Goal: Information Seeking & Learning: Learn about a topic

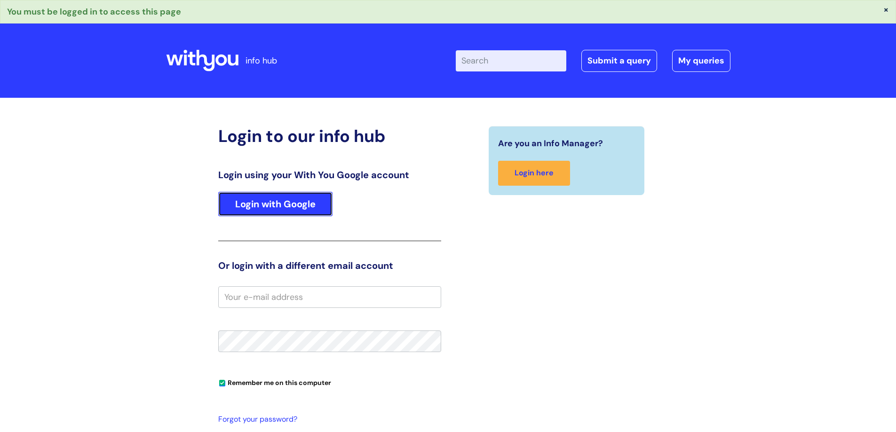
click at [305, 199] on link "Login with Google" at bounding box center [275, 204] width 114 height 24
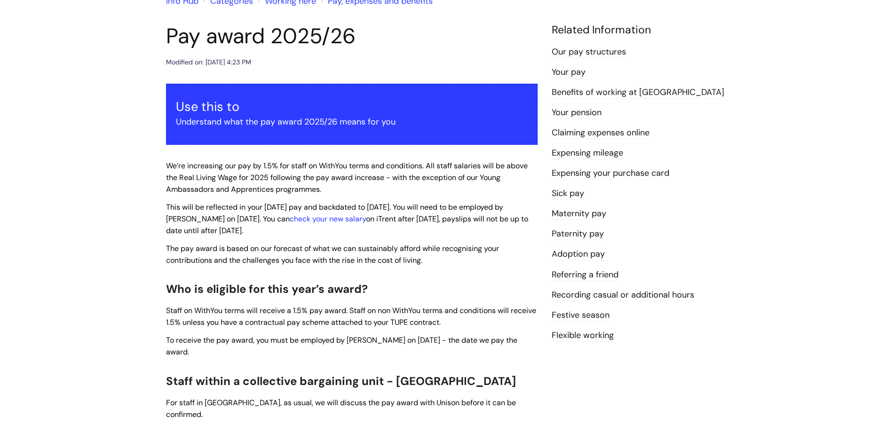
scroll to position [141, 0]
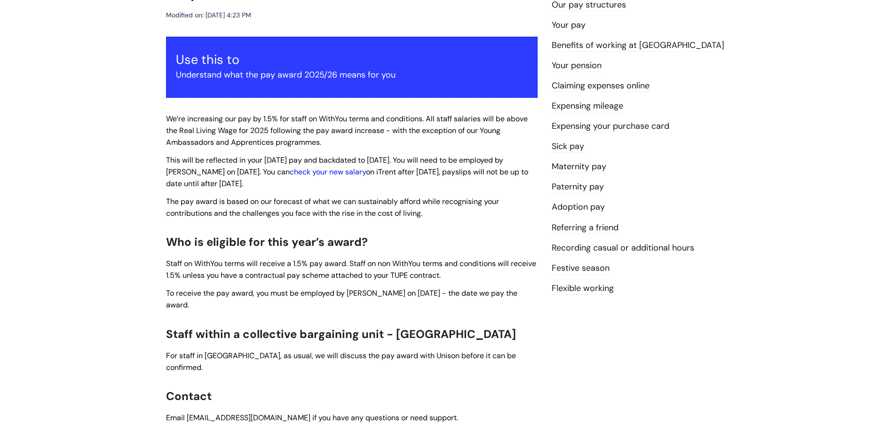
click at [303, 174] on link "check your new salary" at bounding box center [328, 172] width 76 height 10
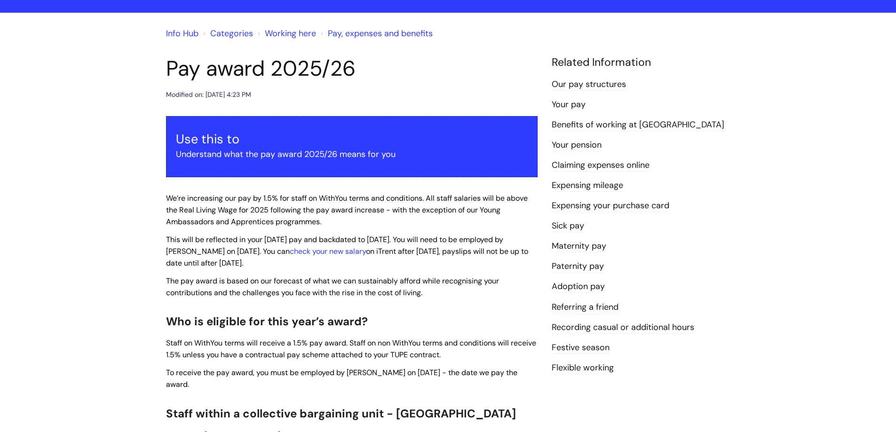
scroll to position [188, 0]
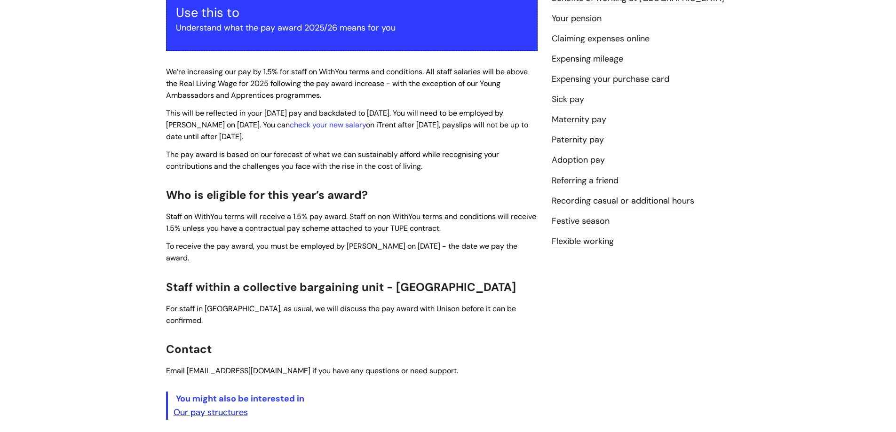
click at [236, 407] on link "Our pay structures" at bounding box center [211, 412] width 74 height 11
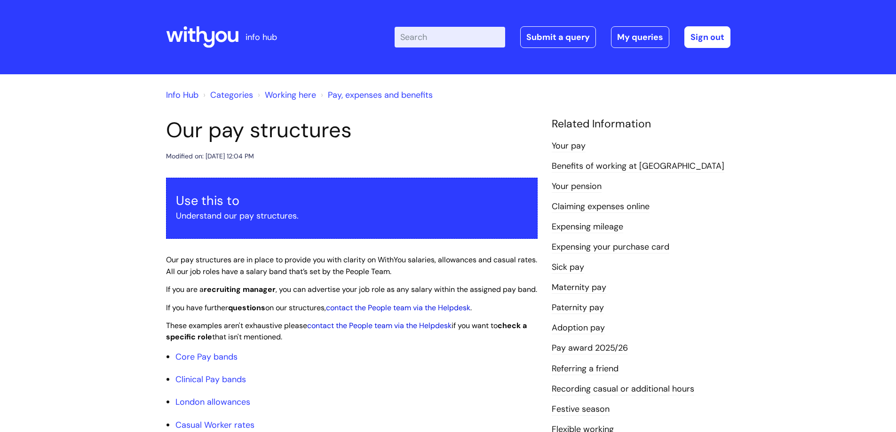
scroll to position [94, 0]
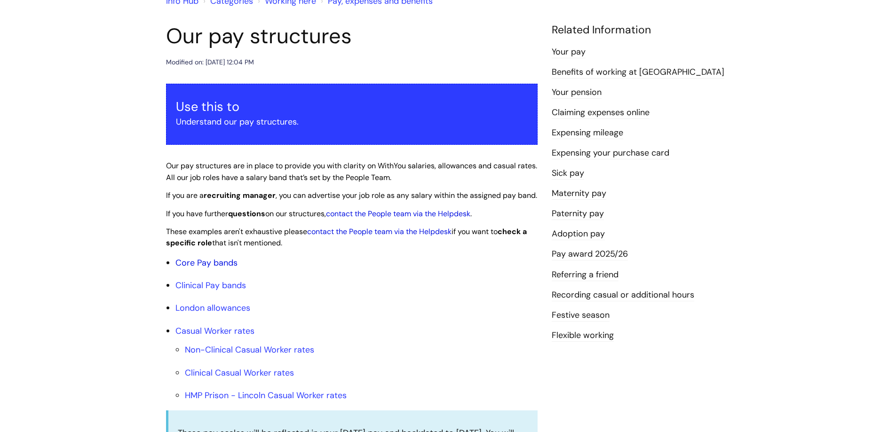
click at [191, 268] on link "Core Pay bands" at bounding box center [206, 262] width 62 height 11
click at [218, 268] on link "Core Pay bands" at bounding box center [206, 262] width 62 height 11
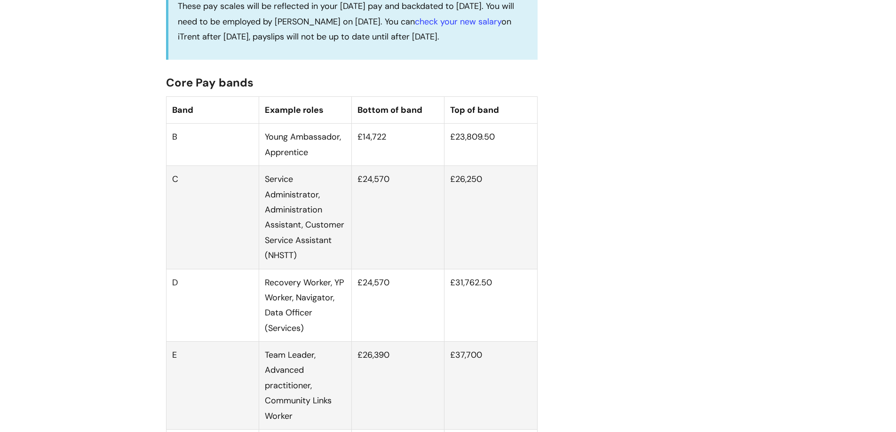
scroll to position [564, 0]
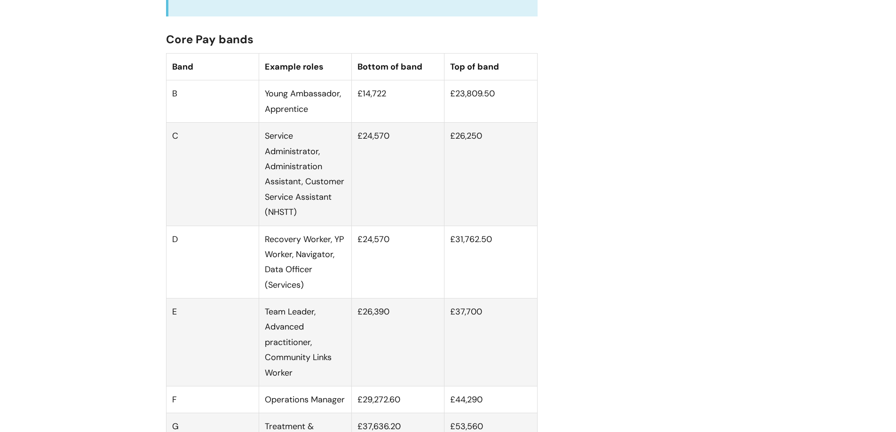
click at [477, 342] on td "£37,700" at bounding box center [490, 343] width 93 height 88
drag, startPoint x: 487, startPoint y: 326, endPoint x: 449, endPoint y: 325, distance: 38.1
click at [449, 325] on td "£37,700" at bounding box center [490, 343] width 93 height 88
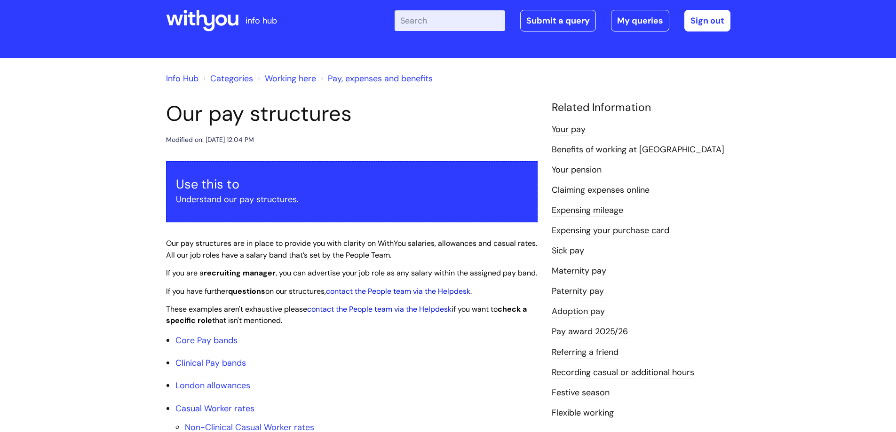
scroll to position [0, 0]
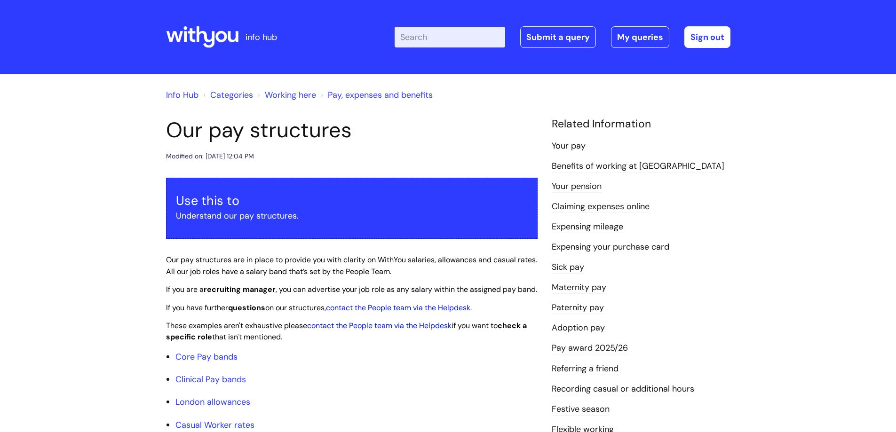
click at [567, 352] on link "Pay award 2025/26" at bounding box center [590, 348] width 76 height 12
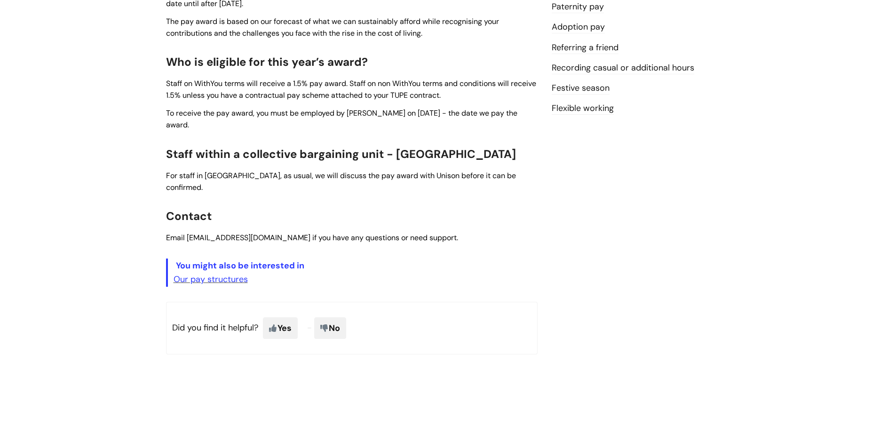
scroll to position [329, 0]
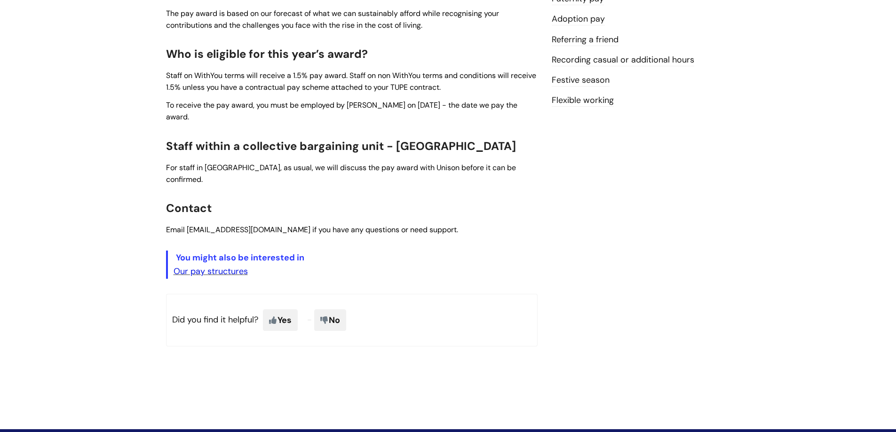
click at [203, 266] on link "Our pay structures" at bounding box center [211, 271] width 74 height 11
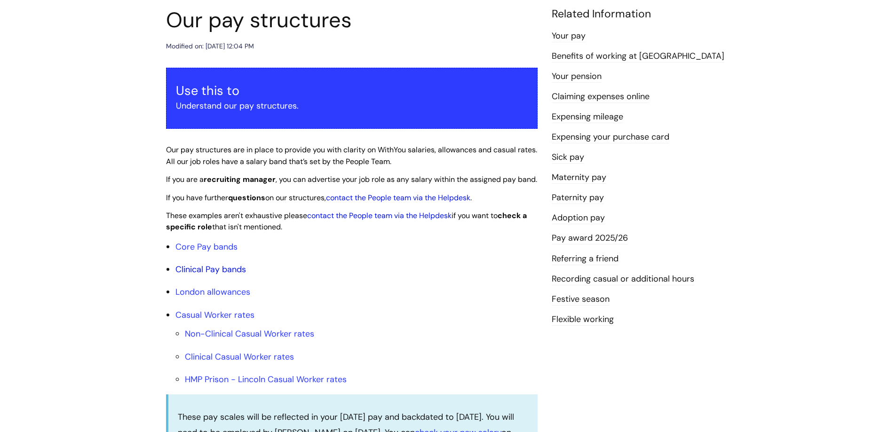
scroll to position [94, 0]
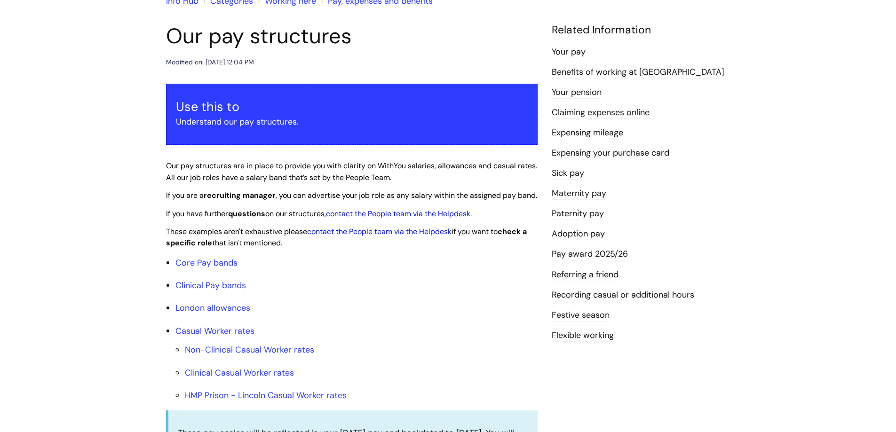
click at [512, 339] on li "Casual Worker rates Non-Clinical Casual Worker rates Clinical Casual Worker rat…" at bounding box center [356, 363] width 362 height 80
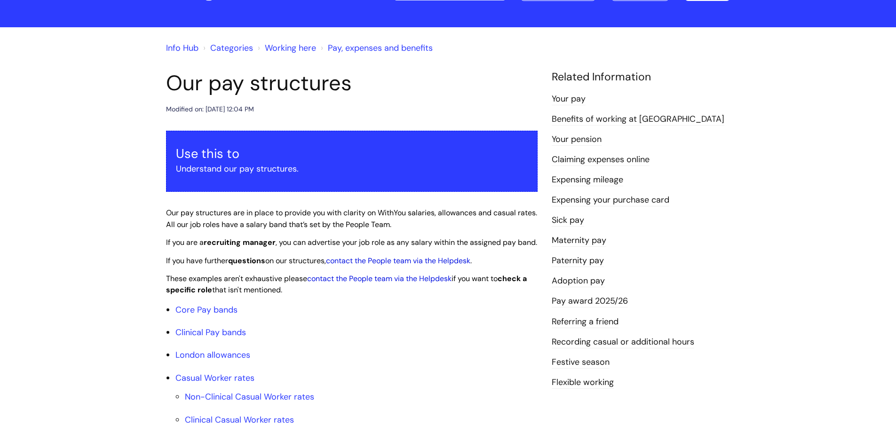
scroll to position [0, 0]
